Goal: Information Seeking & Learning: Find contact information

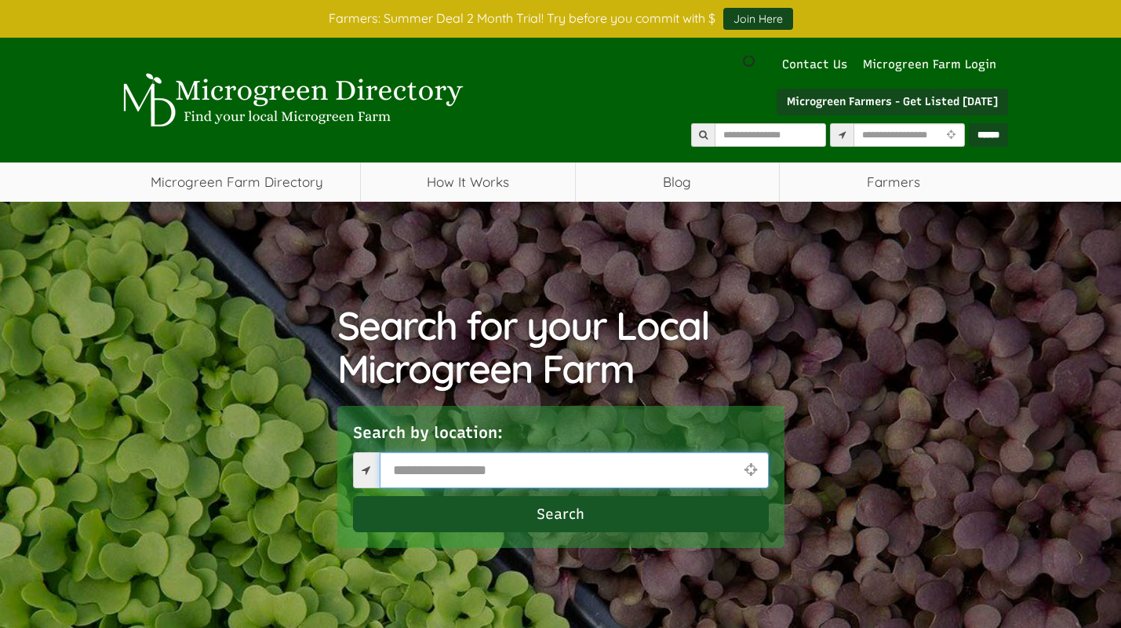
click at [417, 471] on input "text" at bounding box center [574, 470] width 389 height 36
type input "*****"
click at [458, 517] on button "Search" at bounding box center [561, 514] width 416 height 36
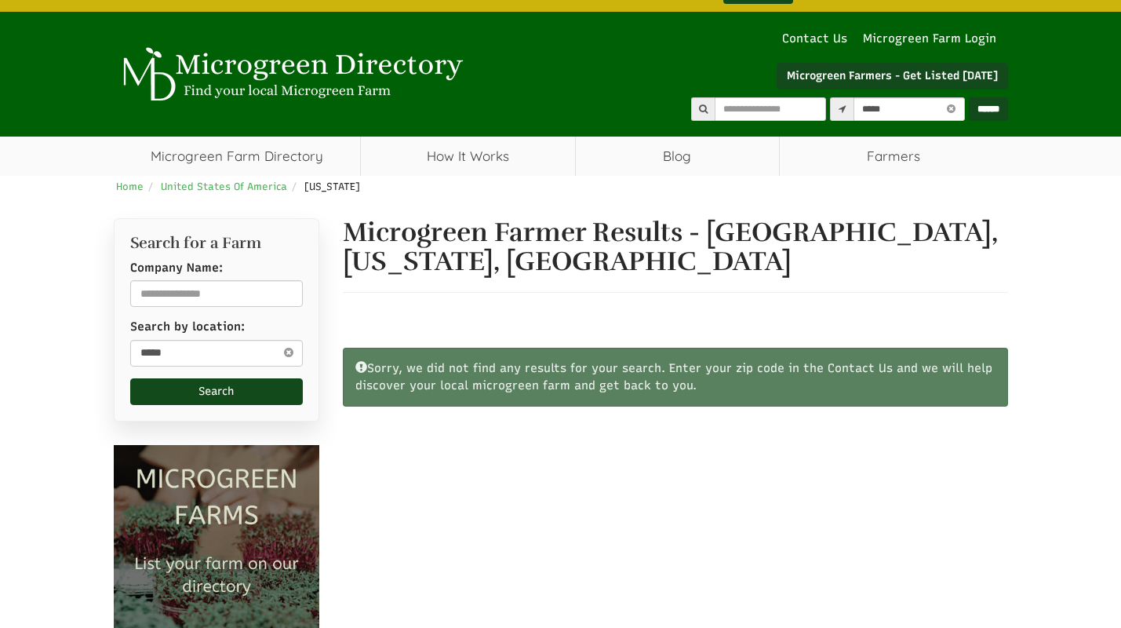
select select "Language Translate Widget"
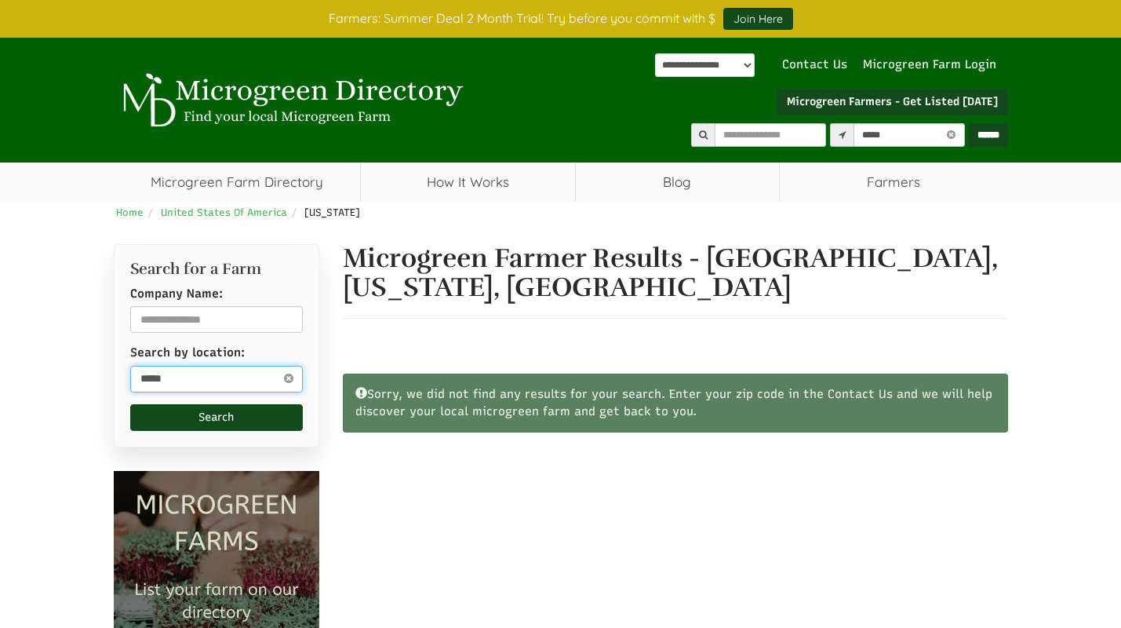
click at [246, 381] on input "*****" at bounding box center [216, 379] width 173 height 27
drag, startPoint x: 208, startPoint y: 380, endPoint x: 113, endPoint y: 368, distance: 95.6
click at [114, 368] on div "Search for a Farm Company Name: Search by location: ***** Search" at bounding box center [217, 345] width 206 height 203
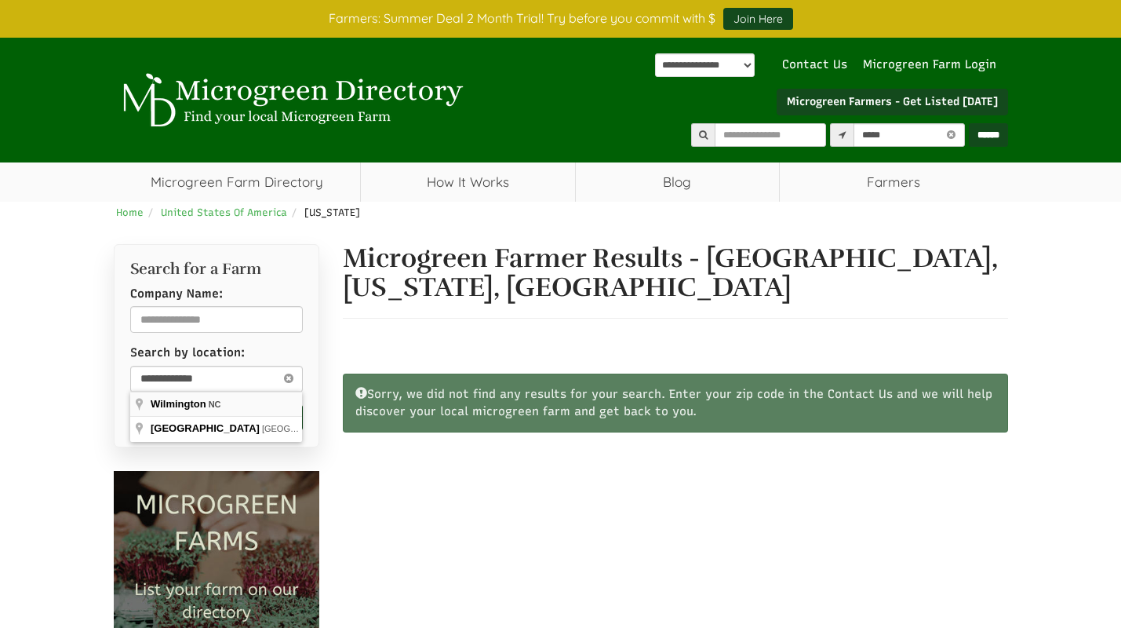
type input "**********"
click at [198, 421] on button "Search" at bounding box center [216, 417] width 173 height 27
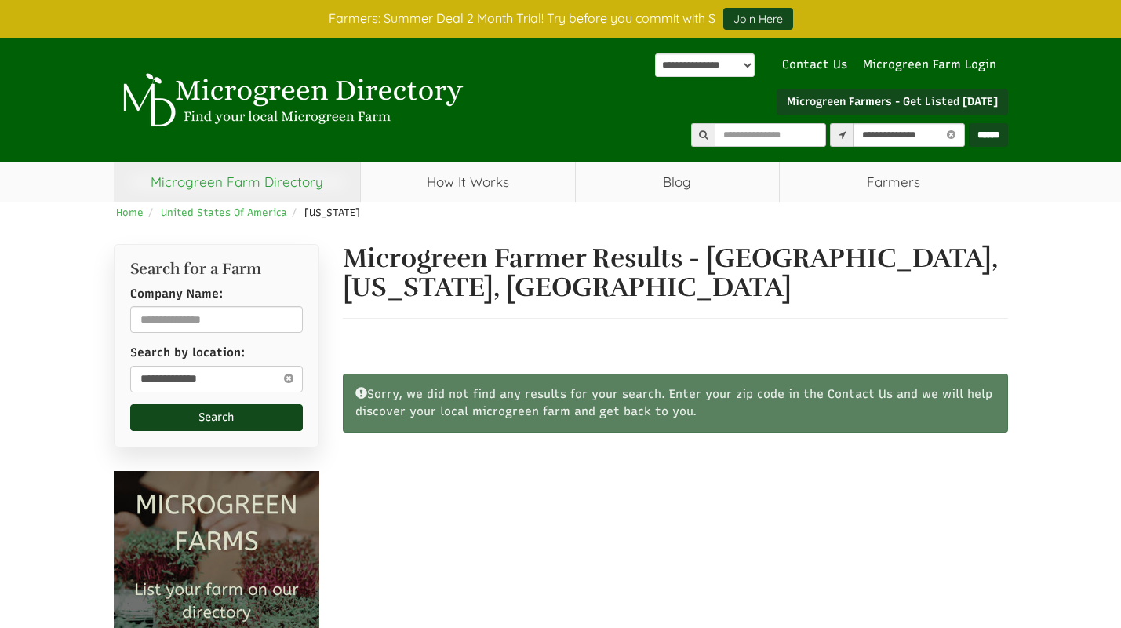
click at [306, 191] on link "Microgreen Farm Directory" at bounding box center [237, 181] width 247 height 39
click at [333, 213] on span "North Carolina" at bounding box center [332, 212] width 56 height 12
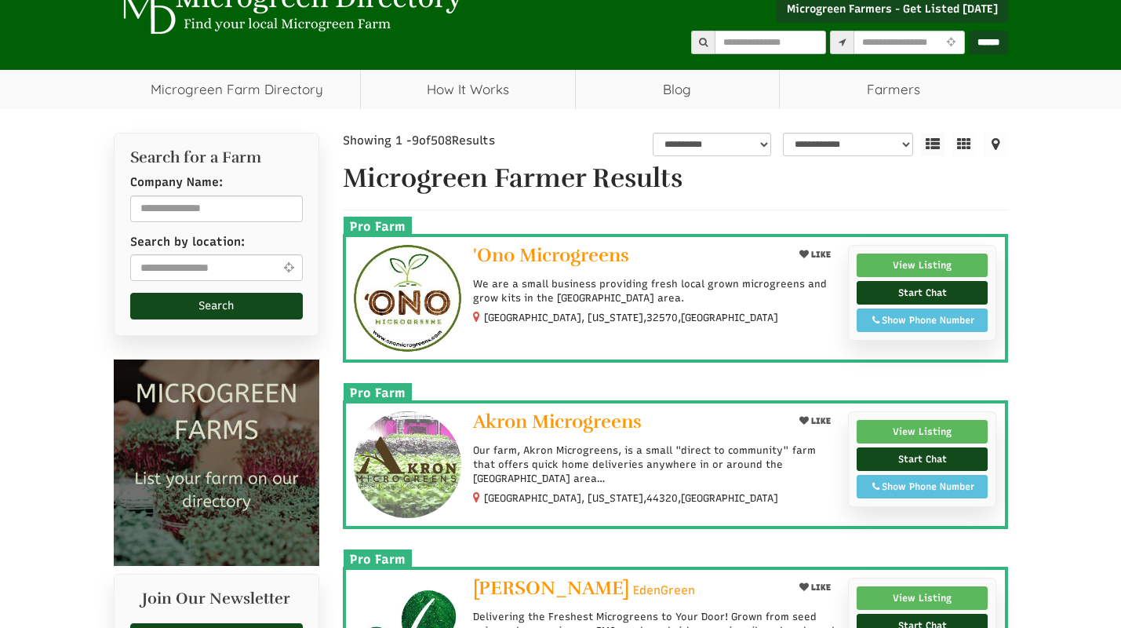
scroll to position [96, 0]
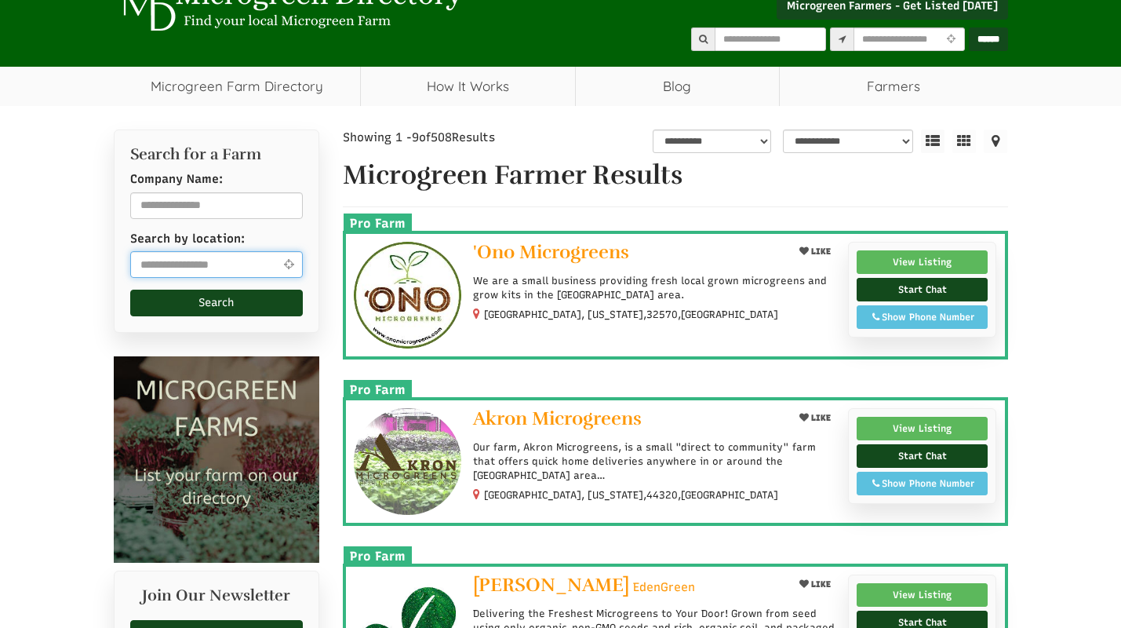
click at [258, 269] on input "text" at bounding box center [216, 264] width 173 height 27
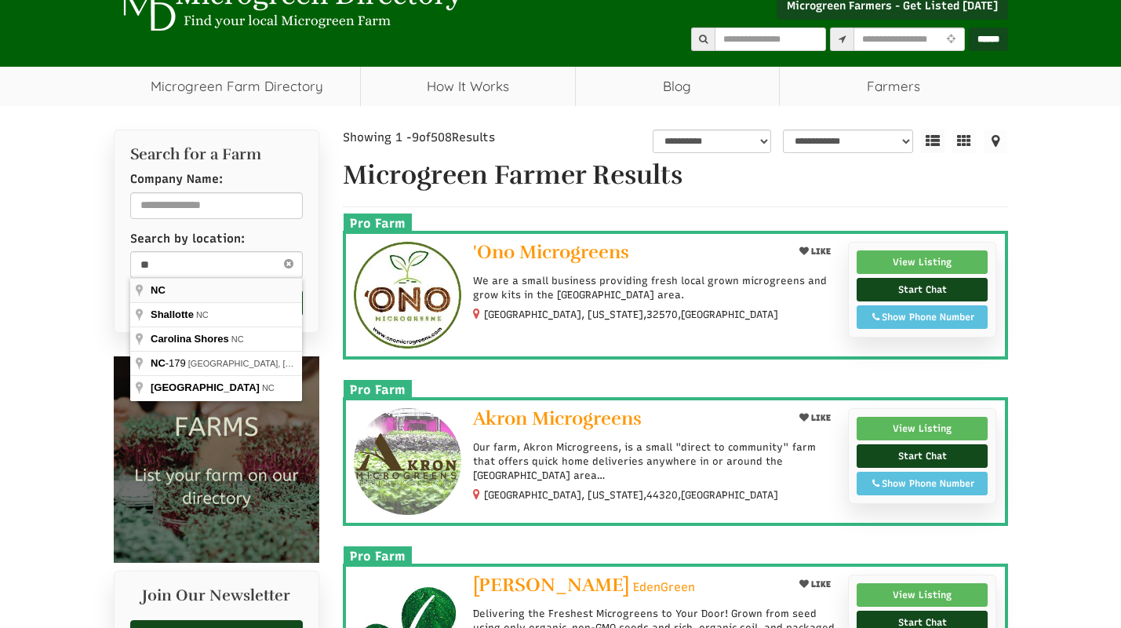
type input "**"
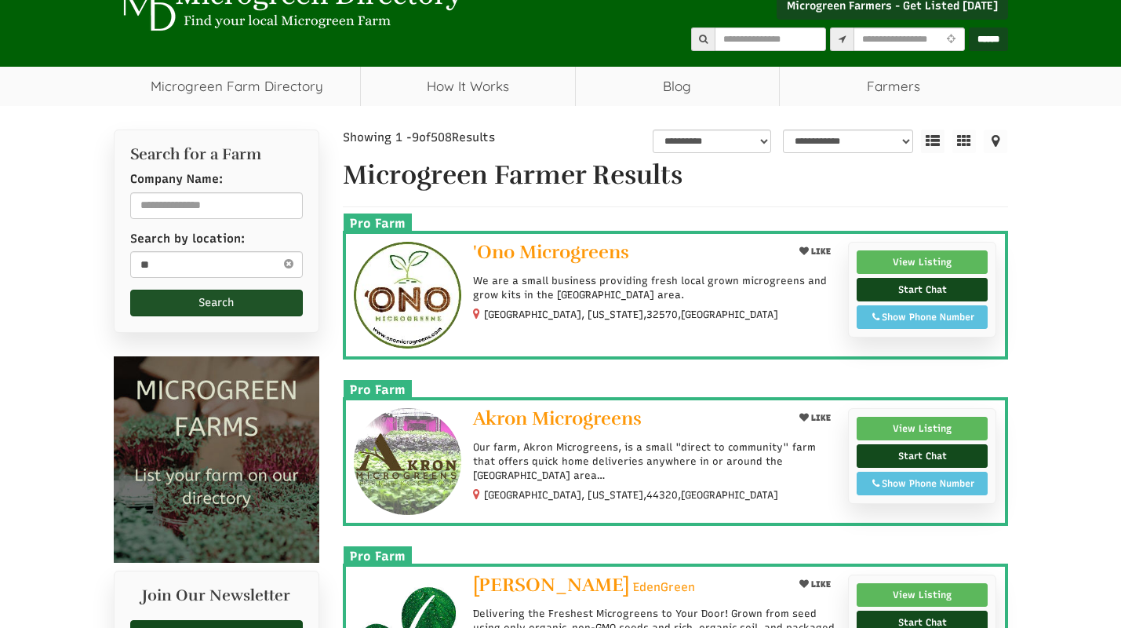
click at [184, 304] on button "Search" at bounding box center [216, 302] width 173 height 27
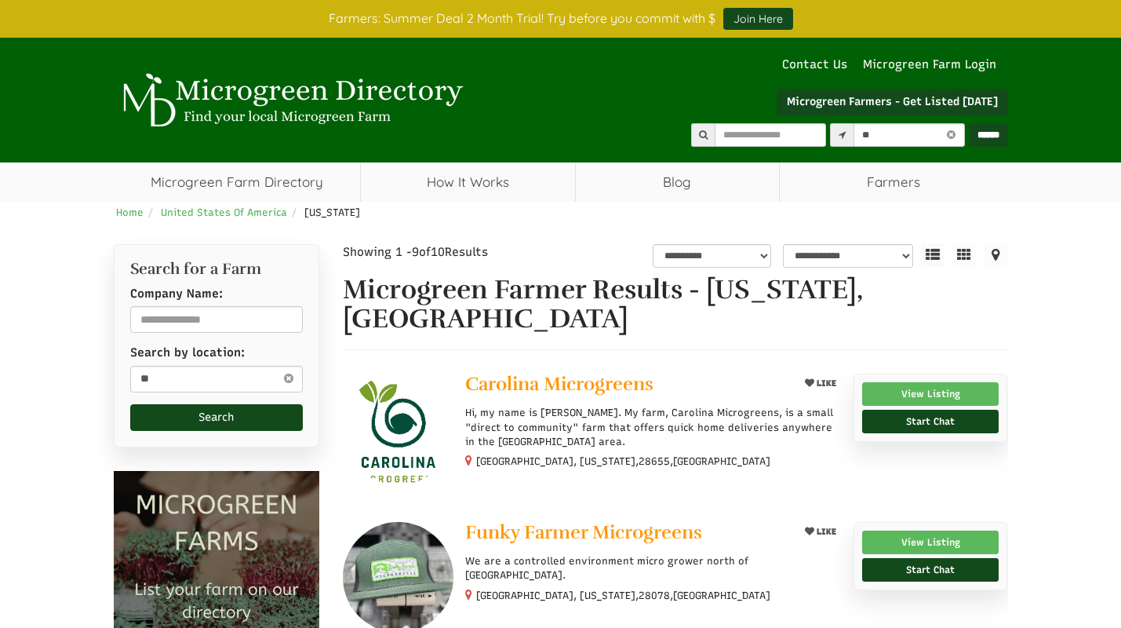
select select "Language Translate Widget"
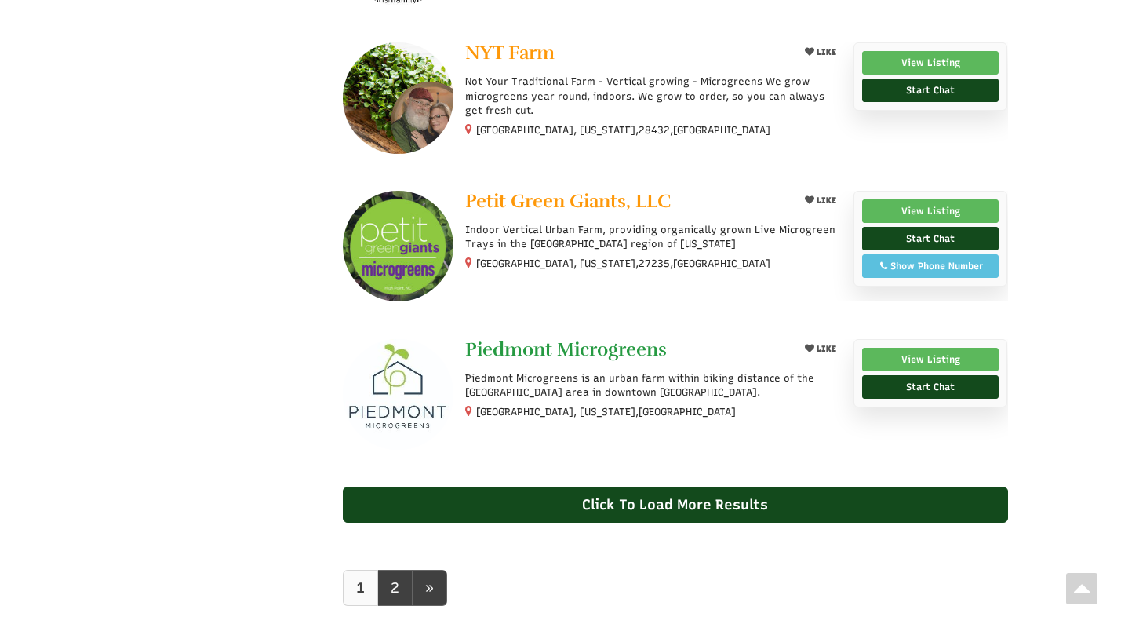
scroll to position [1220, 0]
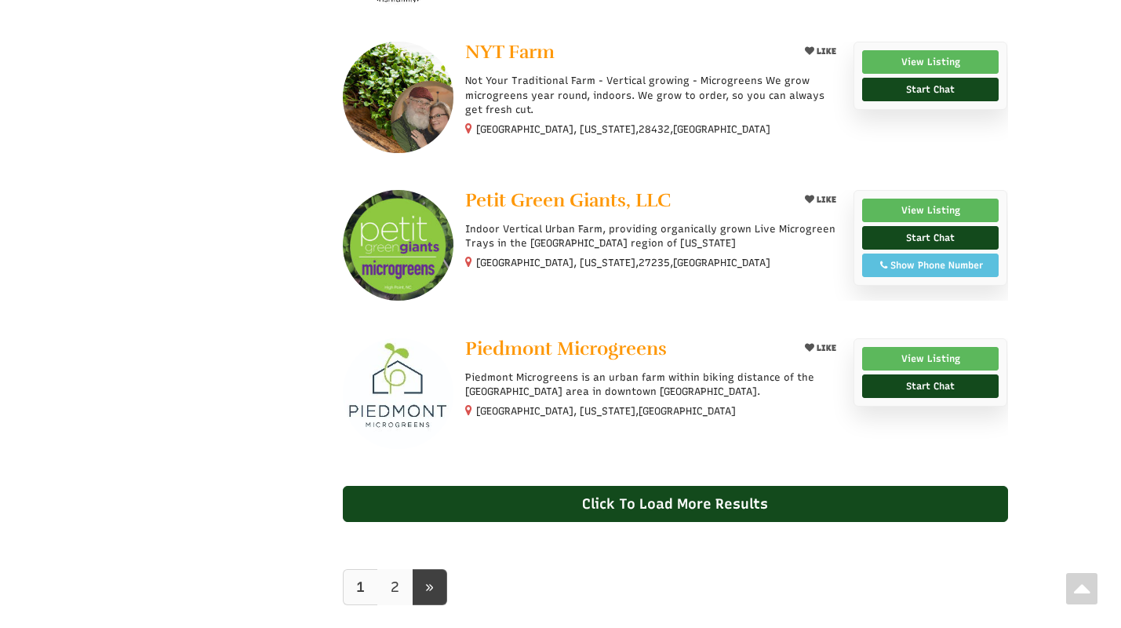
click at [399, 589] on link "2" at bounding box center [394, 587] width 35 height 36
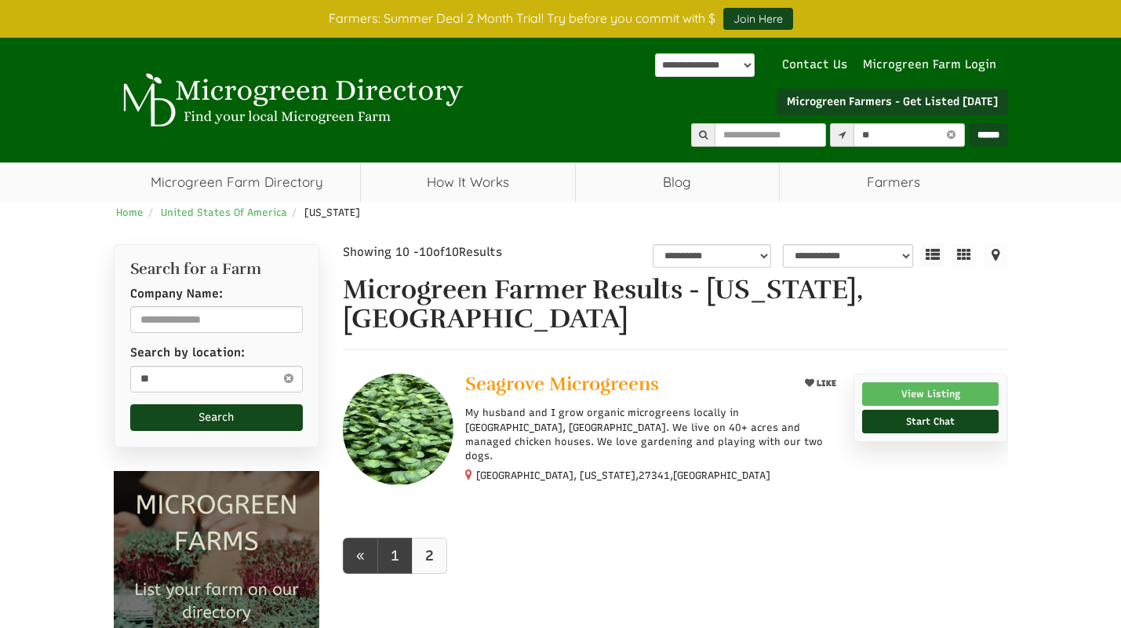
click at [424, 584] on div "« 1 2" at bounding box center [675, 574] width 665 height 104
click at [470, 468] on icon at bounding box center [468, 474] width 7 height 12
click at [907, 393] on link "View Listing" at bounding box center [930, 394] width 137 height 24
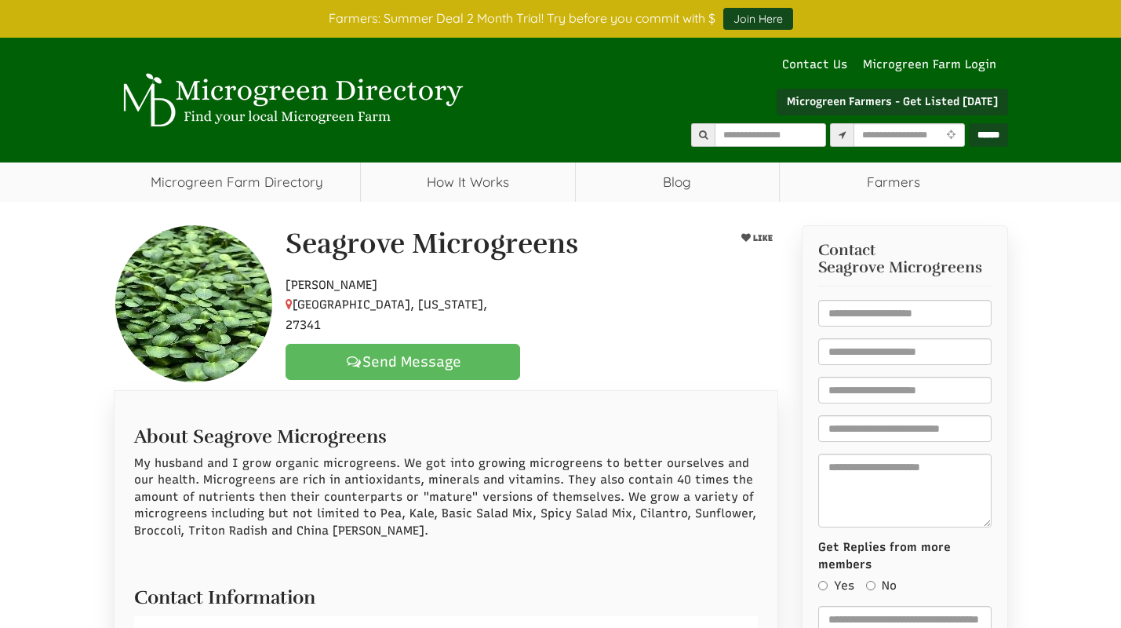
select select "Language Translate Widget"
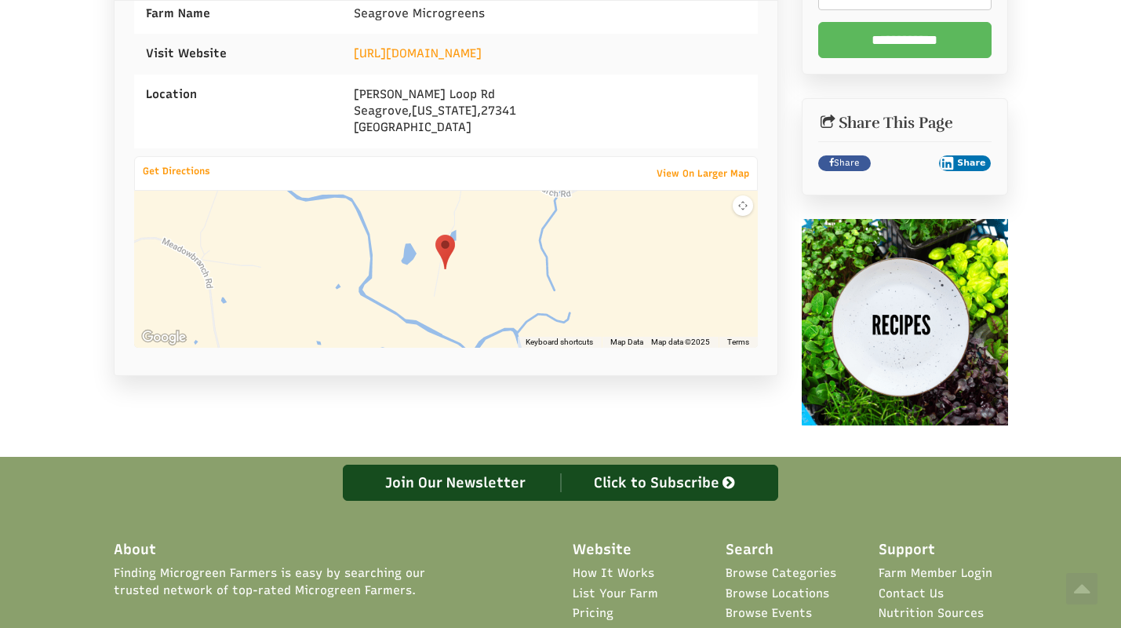
scroll to position [628, 0]
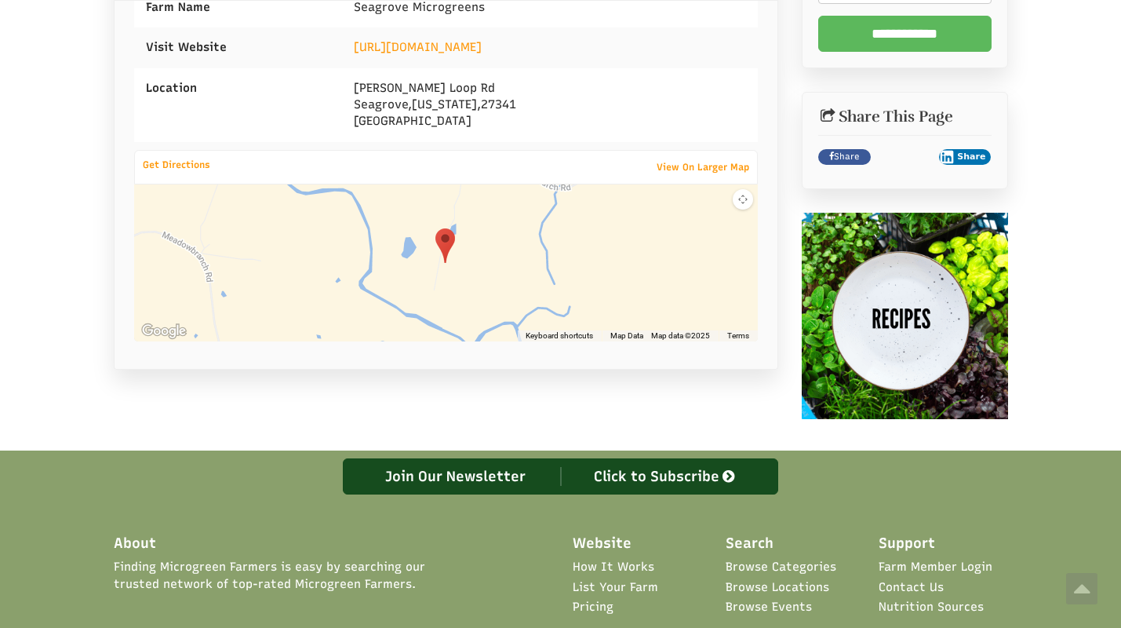
click at [490, 275] on div at bounding box center [446, 262] width 624 height 157
click at [695, 165] on link "View On Larger Map" at bounding box center [703, 167] width 108 height 22
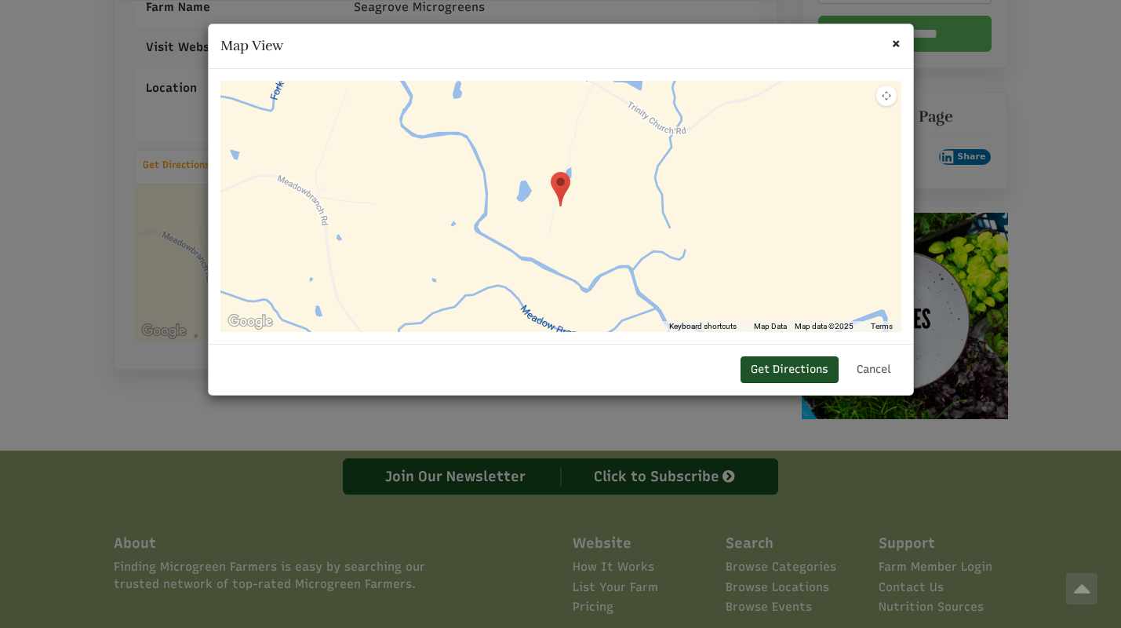
click at [772, 368] on link "Get Directions" at bounding box center [789, 369] width 98 height 27
click at [899, 44] on span "×" at bounding box center [896, 43] width 10 height 20
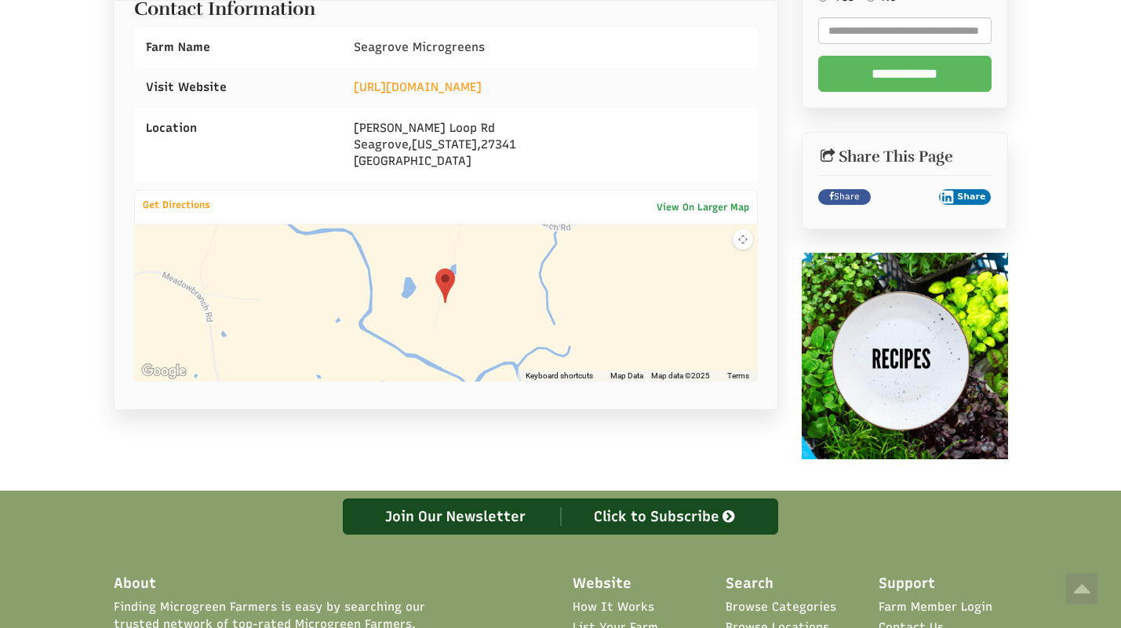
scroll to position [566, 0]
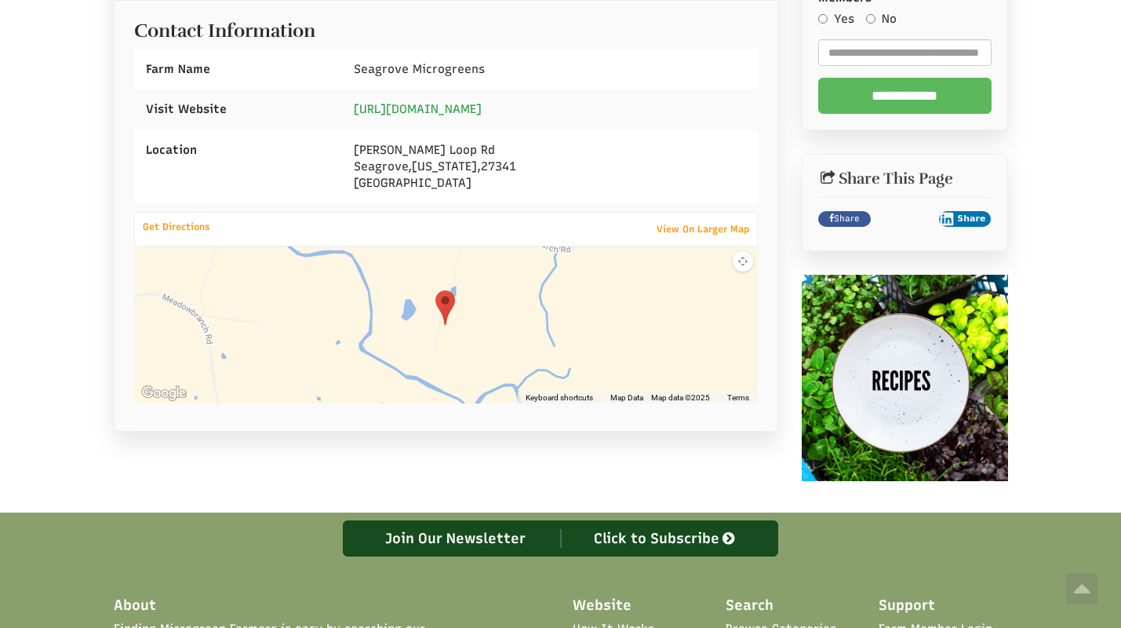
click at [458, 107] on link "[URL][DOMAIN_NAME]" at bounding box center [418, 109] width 128 height 14
